Goal: Transaction & Acquisition: Purchase product/service

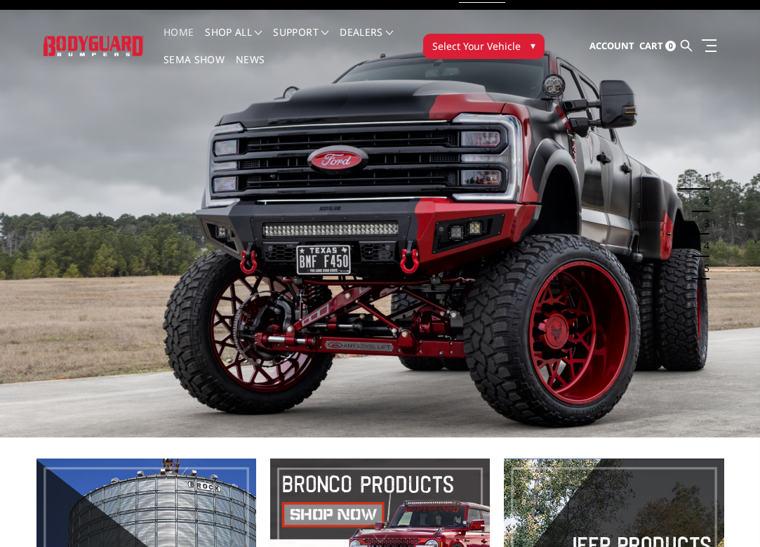
scroll to position [3, 0]
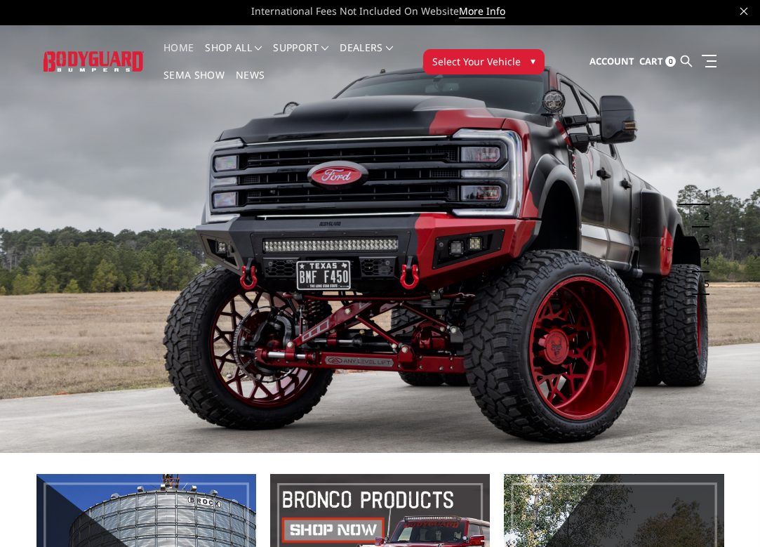
click at [467, 67] on span "Select Your Vehicle" at bounding box center [476, 61] width 88 height 15
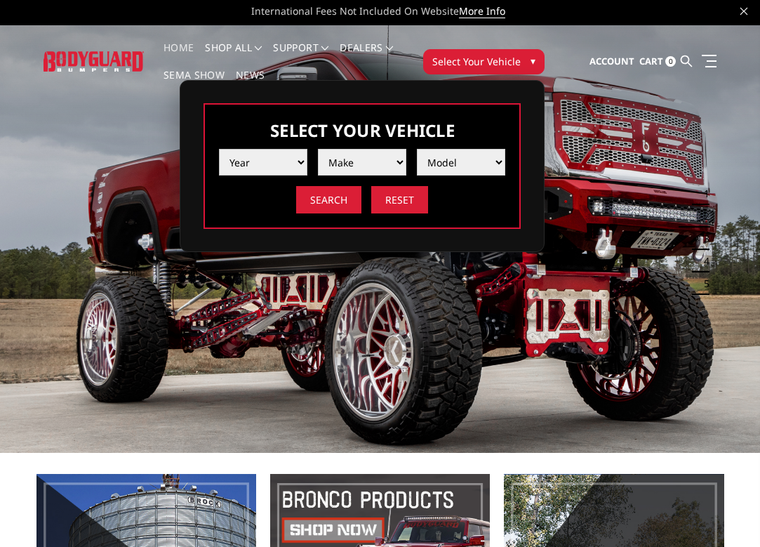
select select "yr_2025"
select select "mk_ford"
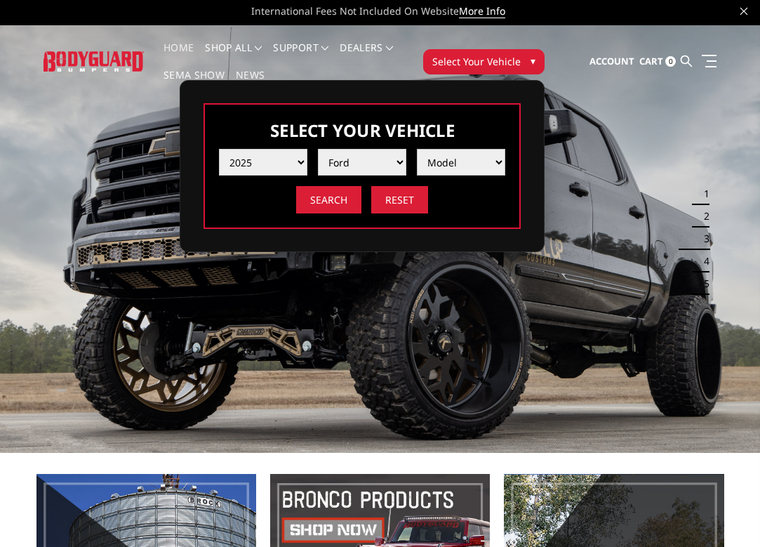
select select "md_f250-f350"
click at [333, 201] on input "Search" at bounding box center [328, 199] width 65 height 27
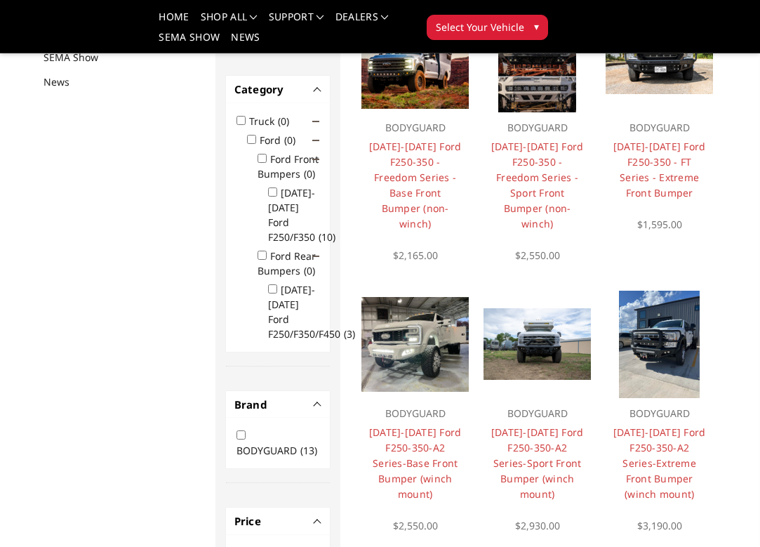
scroll to position [206, 0]
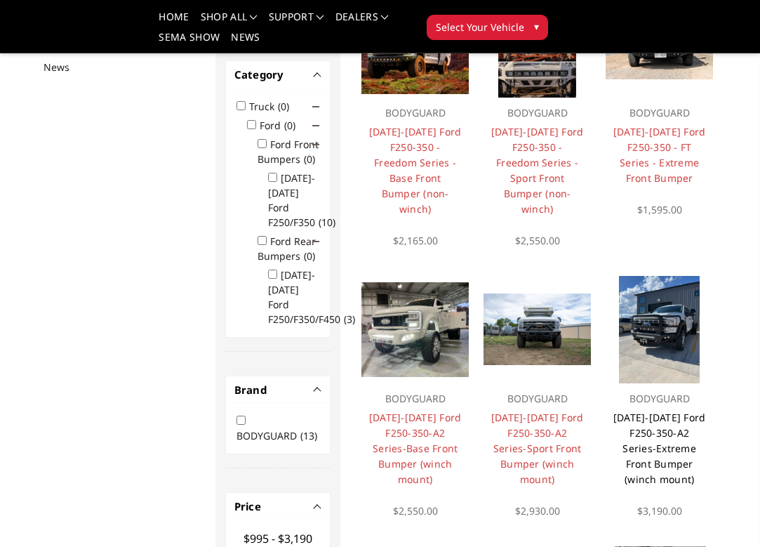
click at [670, 441] on link "2023-2025 Ford F250-350-A2 Series-Extreme Front Bumper (winch mount)" at bounding box center [659, 448] width 93 height 75
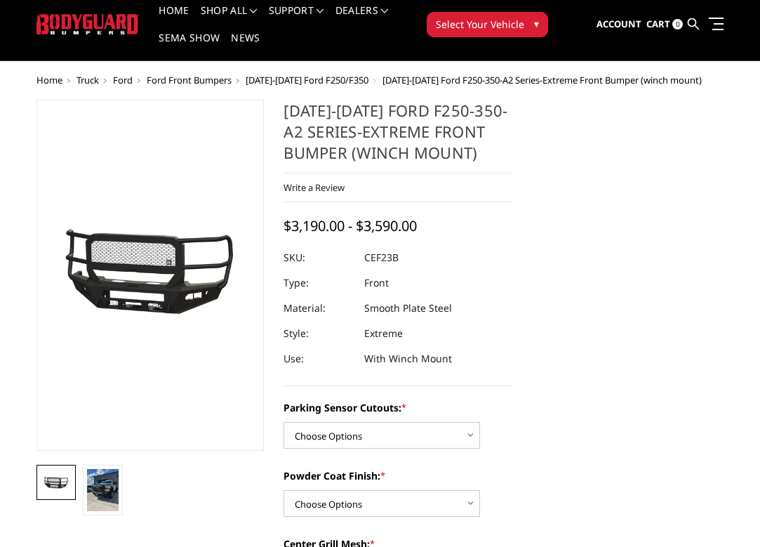
scroll to position [43, 0]
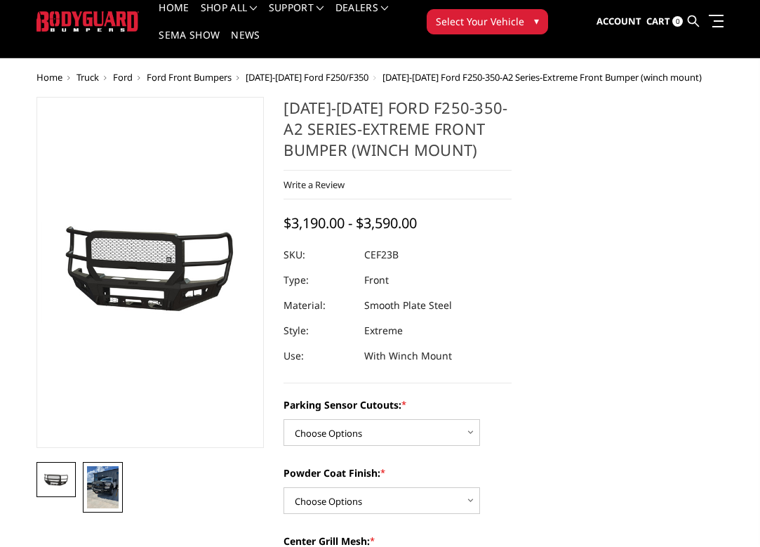
click at [105, 491] on img at bounding box center [103, 487] width 32 height 42
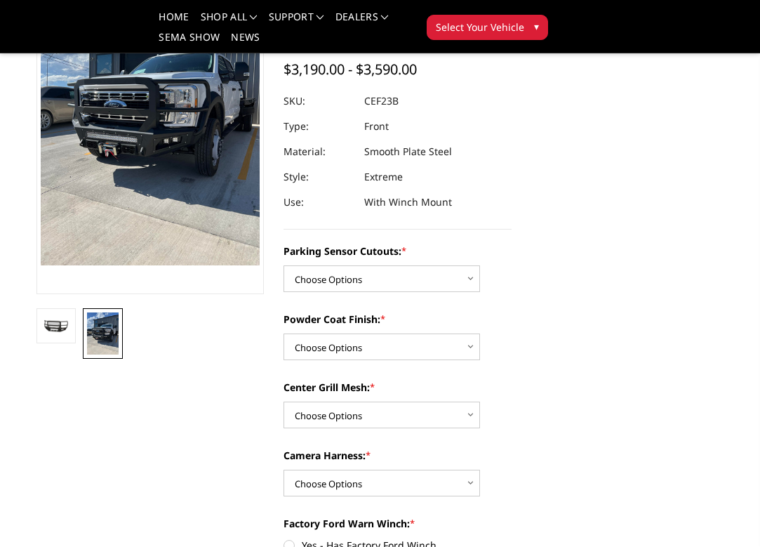
scroll to position [192, 0]
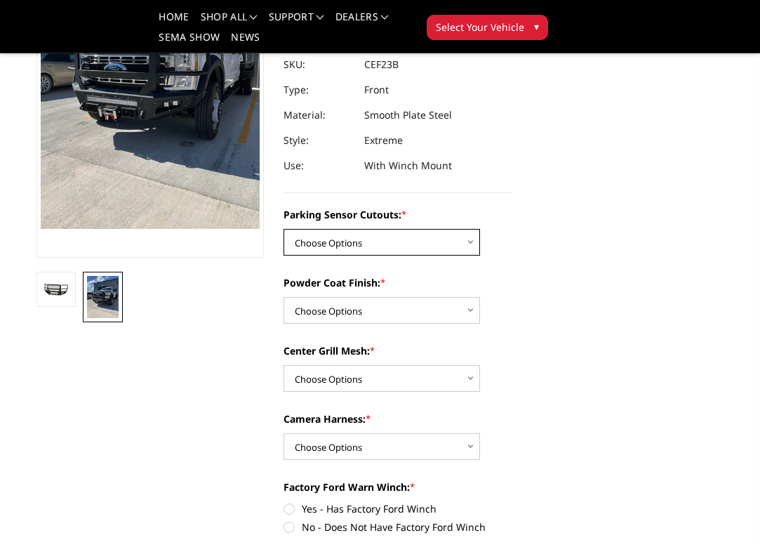
select select "2421"
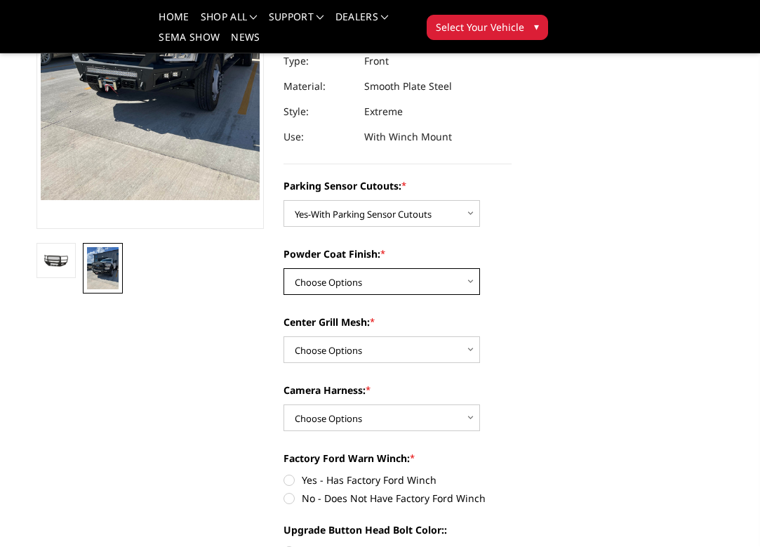
select select "2423"
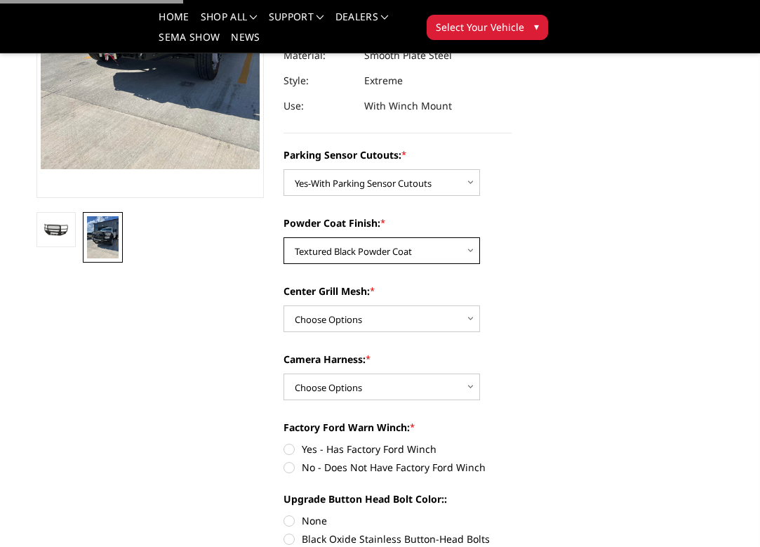
scroll to position [259, 0]
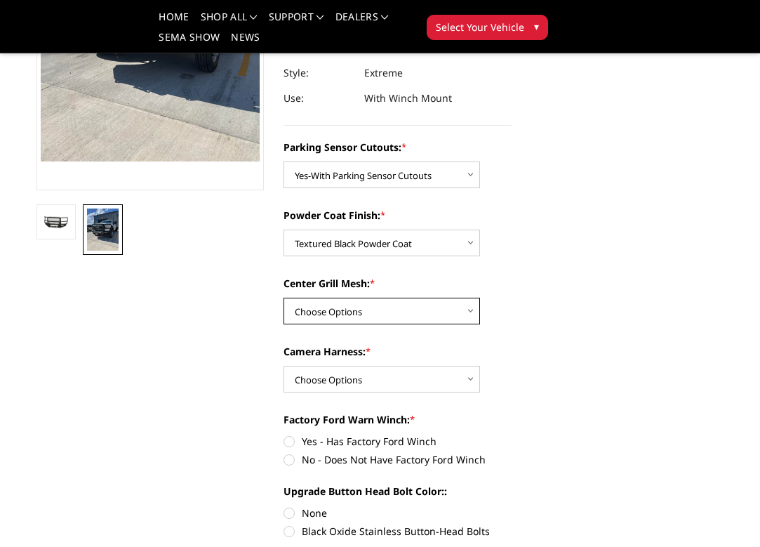
select select "2425"
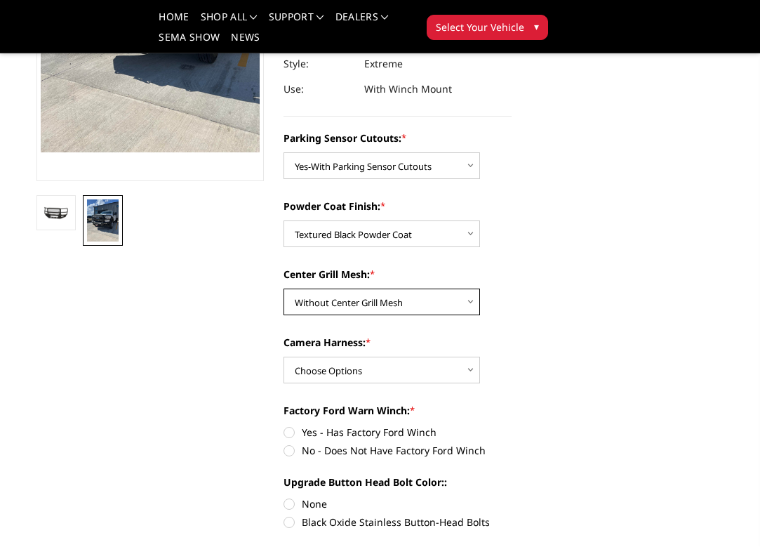
scroll to position [271, 0]
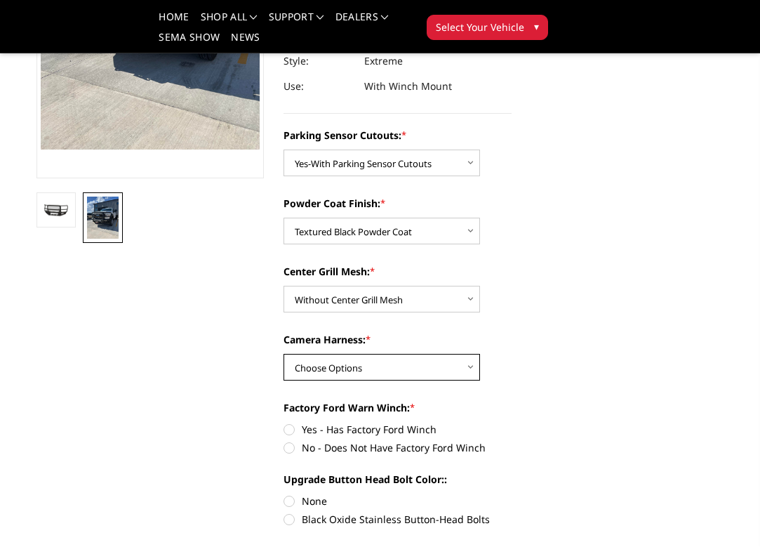
select select "2426"
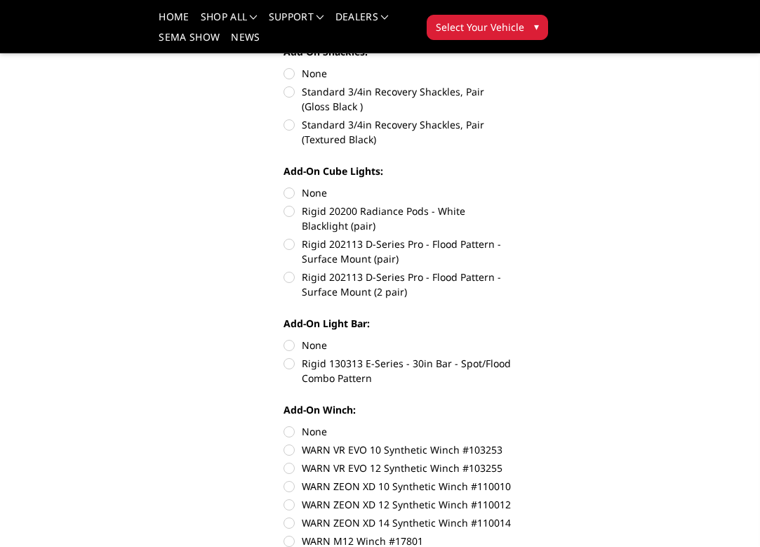
scroll to position [770, 0]
click at [291, 364] on label "Rigid 130313 E-Series - 30in Bar - Spot/Flood Combo Pattern" at bounding box center [398, 370] width 228 height 29
click at [512, 338] on input "Rigid 130313 E-Series - 30in Bar - Spot/Flood Combo Pattern" at bounding box center [512, 338] width 1 height 1
radio input "true"
click at [292, 280] on label "Rigid 202113 D-Series Pro - Flood Pattern - Surface Mount (2 pair)" at bounding box center [398, 283] width 228 height 29
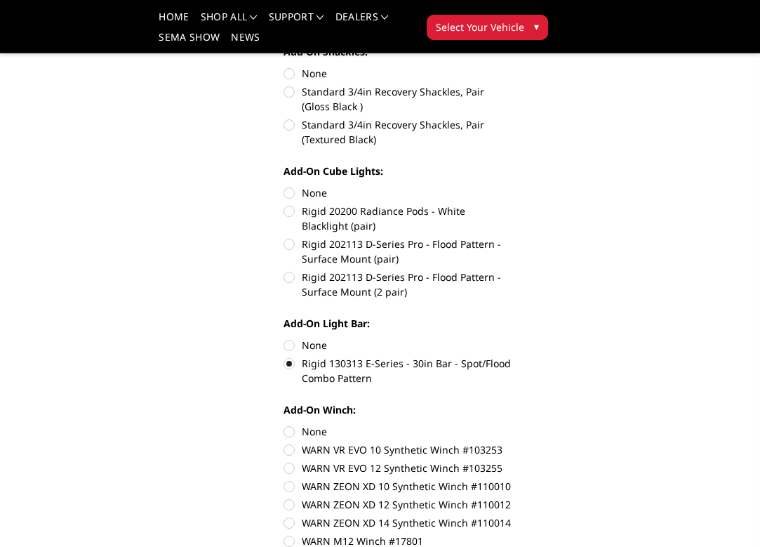
click at [512, 237] on input "Rigid 202113 D-Series Pro - Flood Pattern - Surface Mount (2 pair)" at bounding box center [512, 237] width 1 height 1
radio input "true"
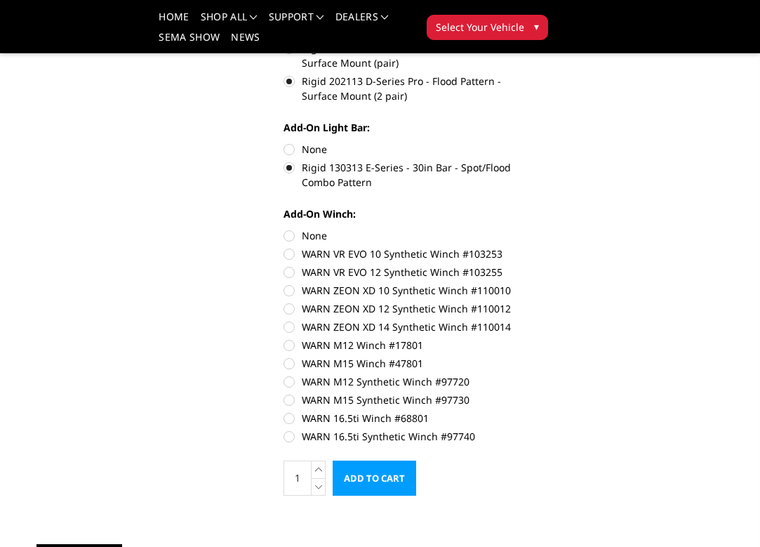
scroll to position [973, 0]
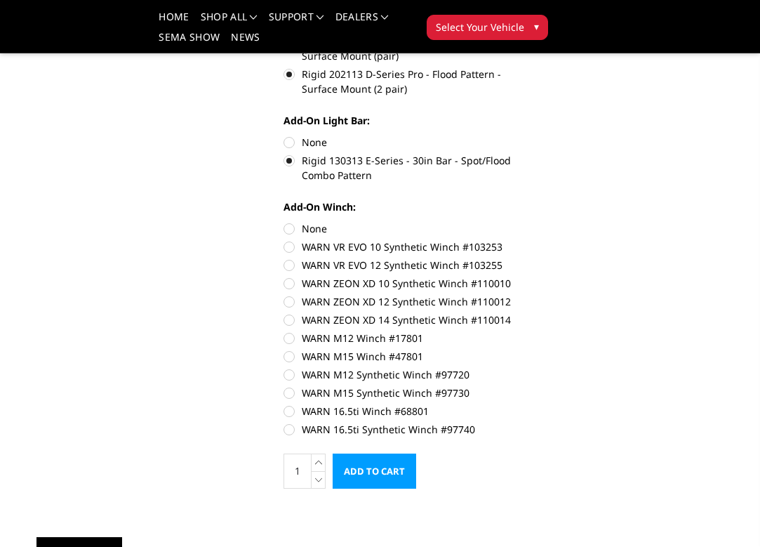
click at [288, 357] on label "WARN M15 Winch #47801" at bounding box center [398, 356] width 228 height 15
click at [512, 331] on input "WARN M15 Winch #47801" at bounding box center [512, 331] width 1 height 1
radio input "true"
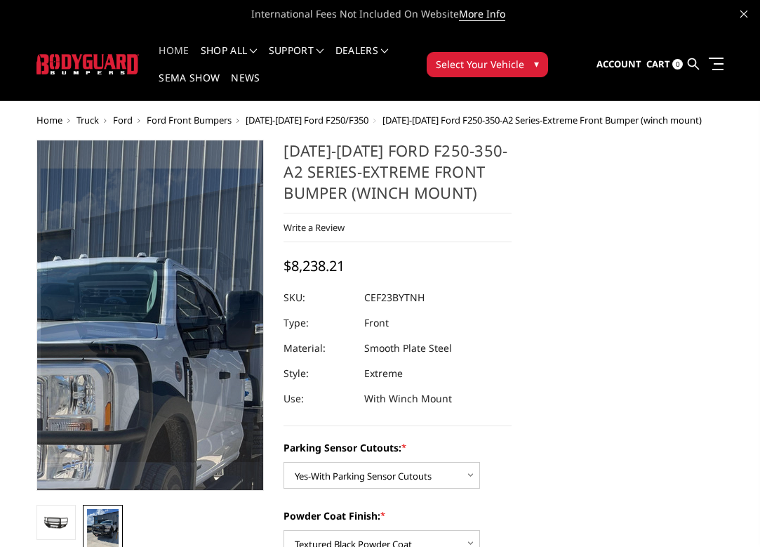
scroll to position [0, 0]
